Goal: Transaction & Acquisition: Purchase product/service

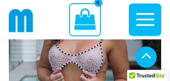
scroll to position [178, 0]
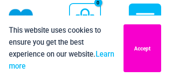
click at [130, 39] on button "Accept" at bounding box center [143, 48] width 38 height 48
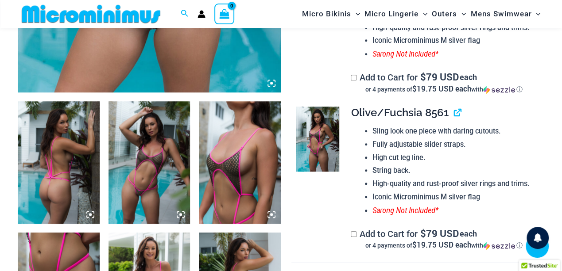
scroll to position [445, 0]
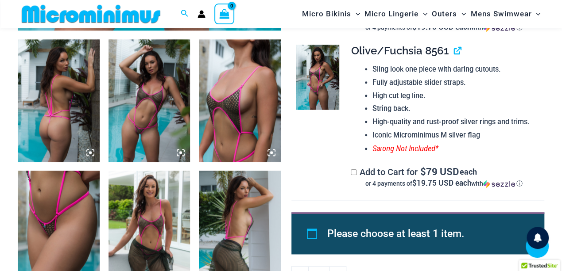
click at [153, 81] on img at bounding box center [149, 100] width 82 height 123
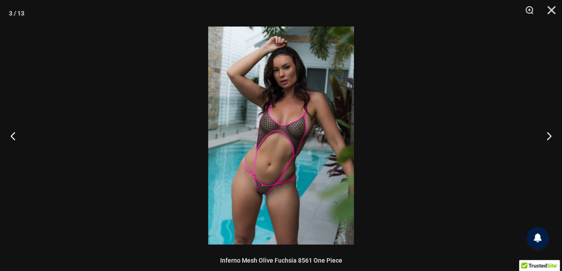
click at [170, 81] on img at bounding box center [281, 136] width 146 height 218
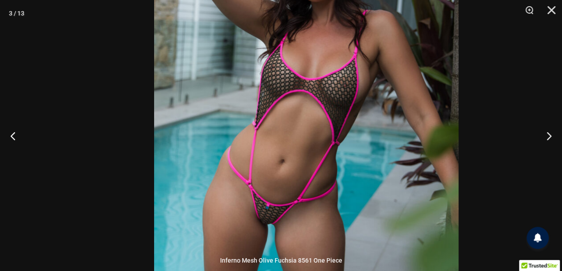
click at [170, 81] on img at bounding box center [306, 101] width 304 height 456
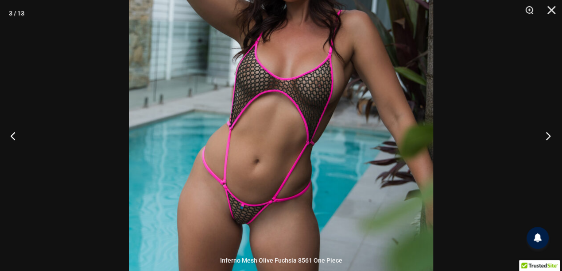
click at [170, 81] on button "Next" at bounding box center [545, 136] width 33 height 44
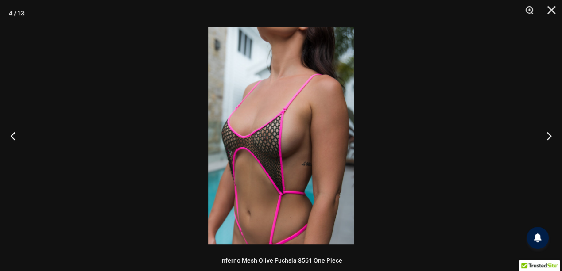
click at [170, 81] on img at bounding box center [281, 136] width 146 height 218
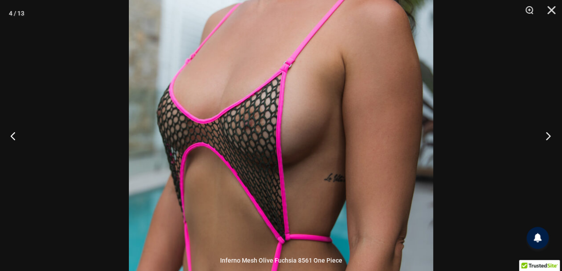
click at [170, 81] on button "Next" at bounding box center [545, 136] width 33 height 44
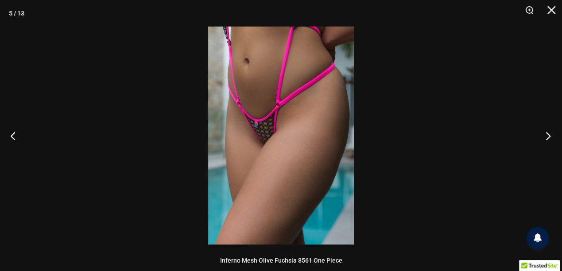
click at [170, 81] on button "Next" at bounding box center [545, 136] width 33 height 44
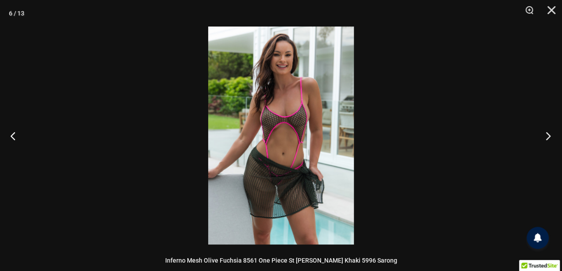
click at [170, 81] on button "Next" at bounding box center [545, 136] width 33 height 44
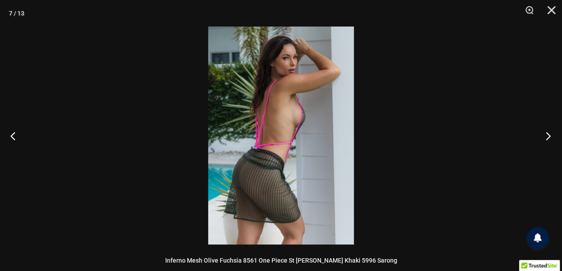
click at [170, 81] on button "Next" at bounding box center [545, 136] width 33 height 44
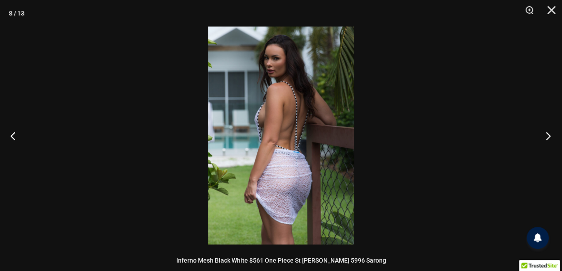
click at [170, 81] on button "Next" at bounding box center [545, 136] width 33 height 44
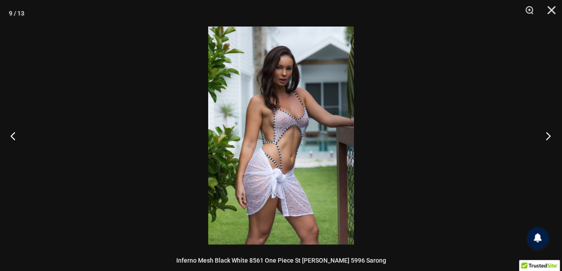
click at [170, 81] on button "Next" at bounding box center [545, 136] width 33 height 44
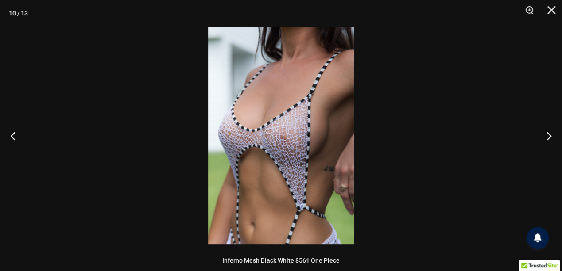
click at [170, 81] on img at bounding box center [281, 136] width 146 height 218
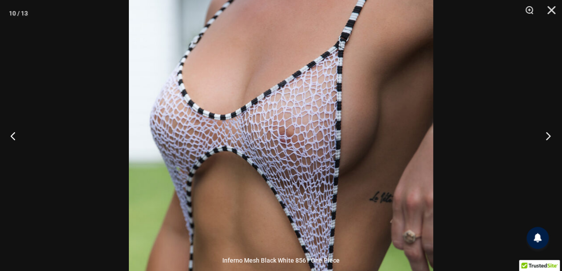
click at [170, 81] on button "Next" at bounding box center [545, 136] width 33 height 44
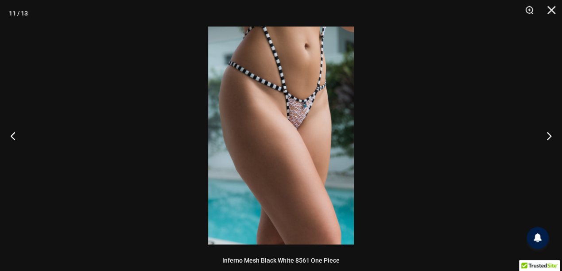
click at [170, 81] on img at bounding box center [281, 136] width 146 height 218
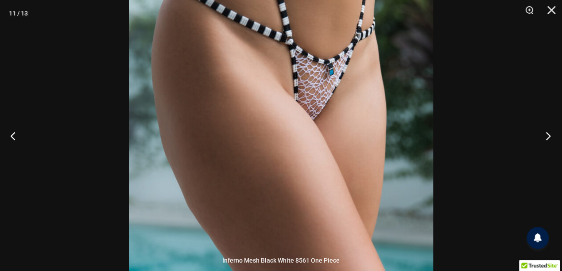
click at [170, 81] on button "Next" at bounding box center [545, 136] width 33 height 44
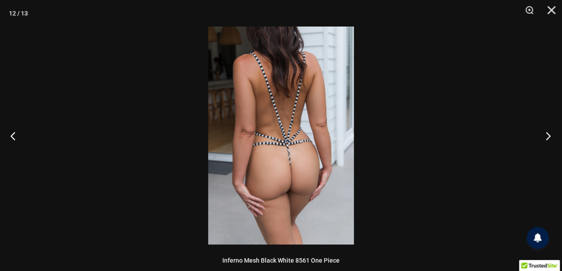
click at [170, 81] on button "Next" at bounding box center [545, 136] width 33 height 44
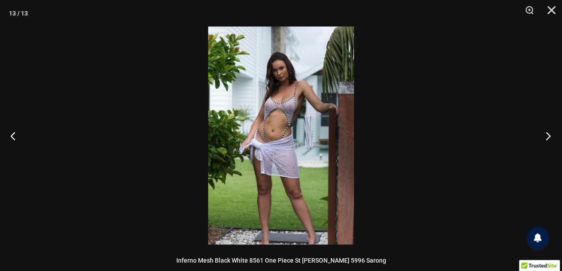
click at [170, 81] on button "Next" at bounding box center [545, 136] width 33 height 44
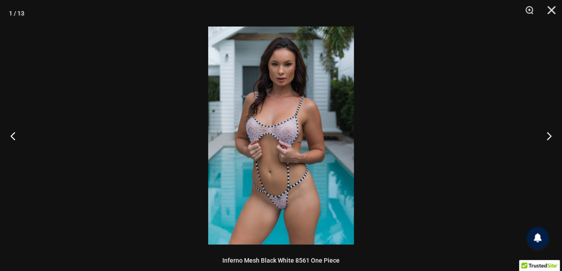
click at [170, 81] on img at bounding box center [281, 136] width 146 height 218
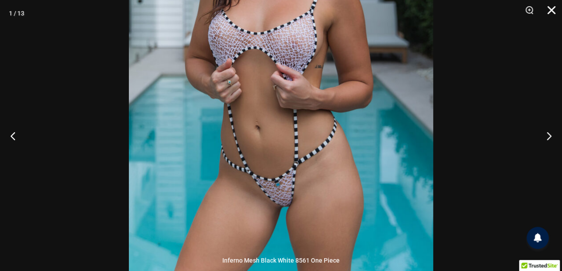
click at [170, 12] on button "Close" at bounding box center [548, 13] width 22 height 27
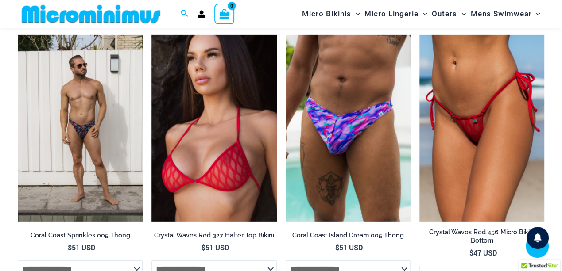
scroll to position [1390, 0]
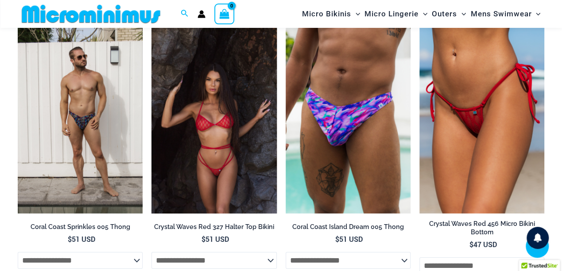
click at [170, 81] on img at bounding box center [213, 120] width 125 height 187
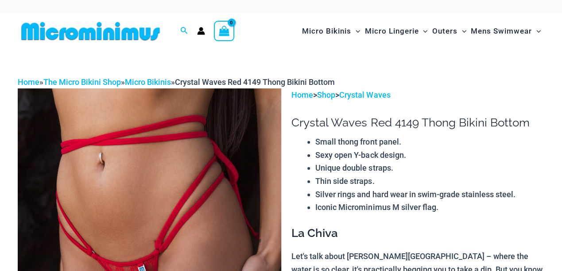
scroll to position [111, 0]
